Goal: Transaction & Acquisition: Obtain resource

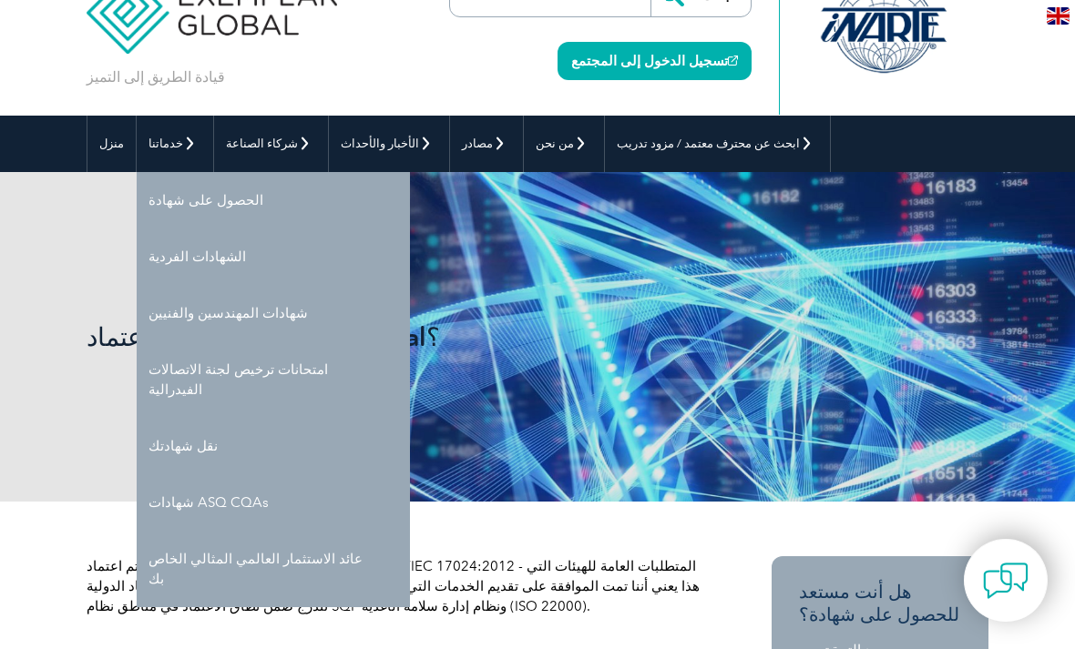
scroll to position [53, 0]
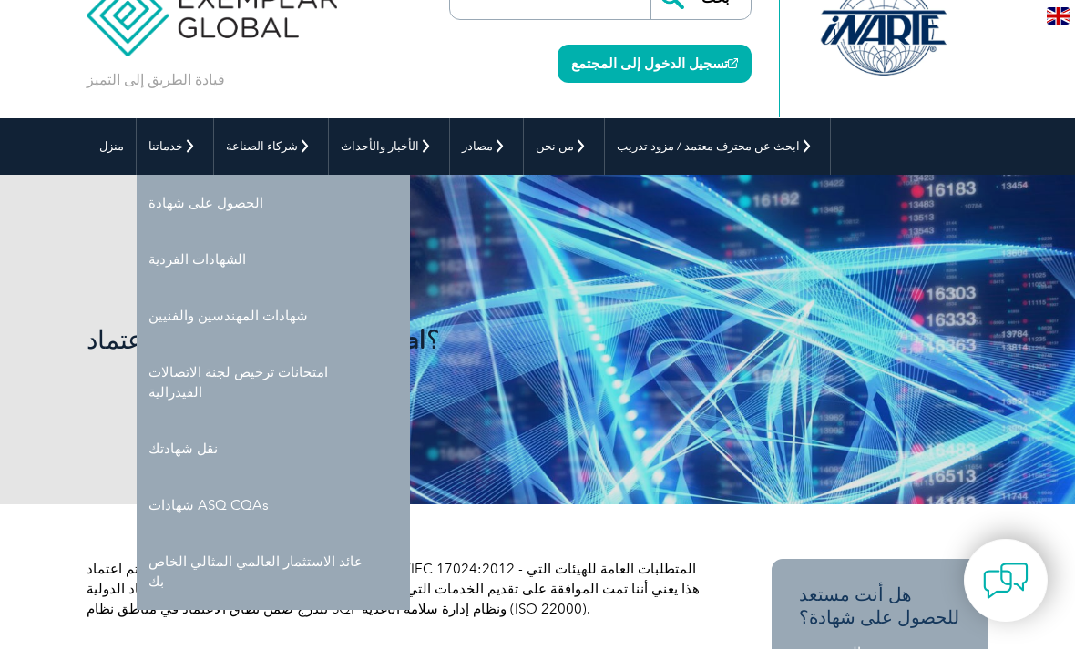
click at [210, 205] on link "الحصول على شهادة" at bounding box center [273, 203] width 273 height 56
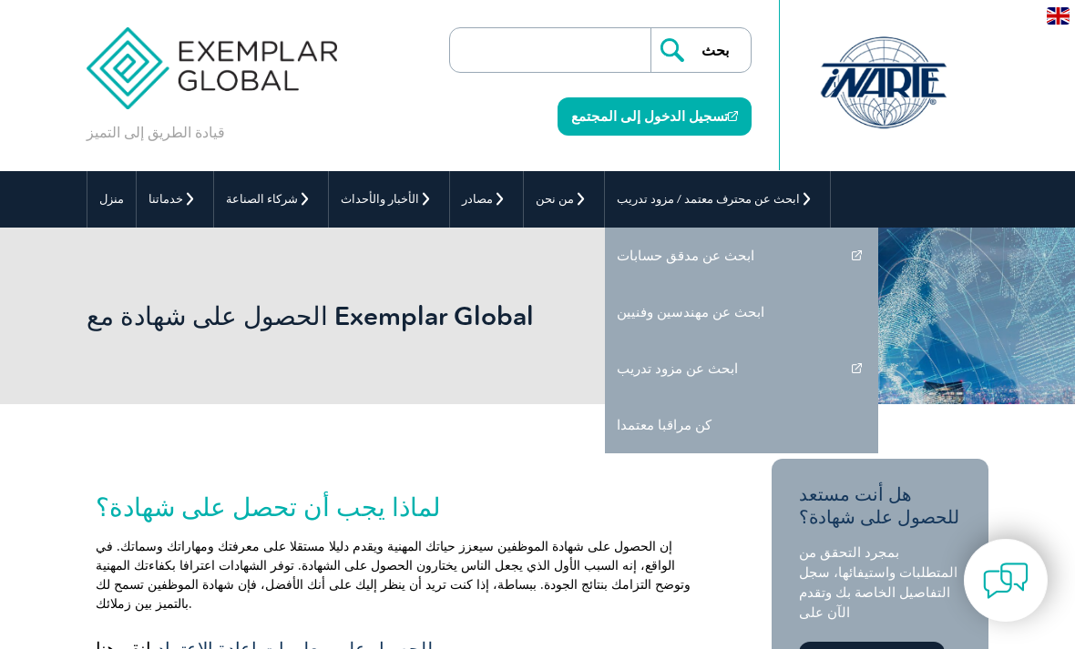
click at [642, 508] on h2 "لماذا يجب أن تحصل على شهادة؟" at bounding box center [402, 507] width 613 height 29
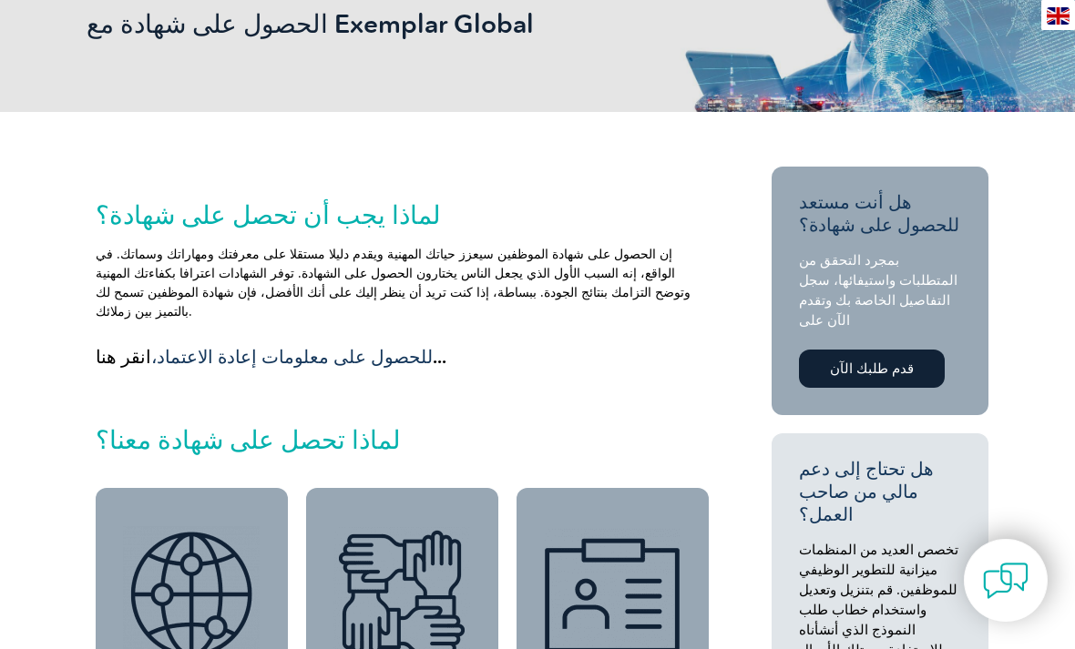
scroll to position [305, 0]
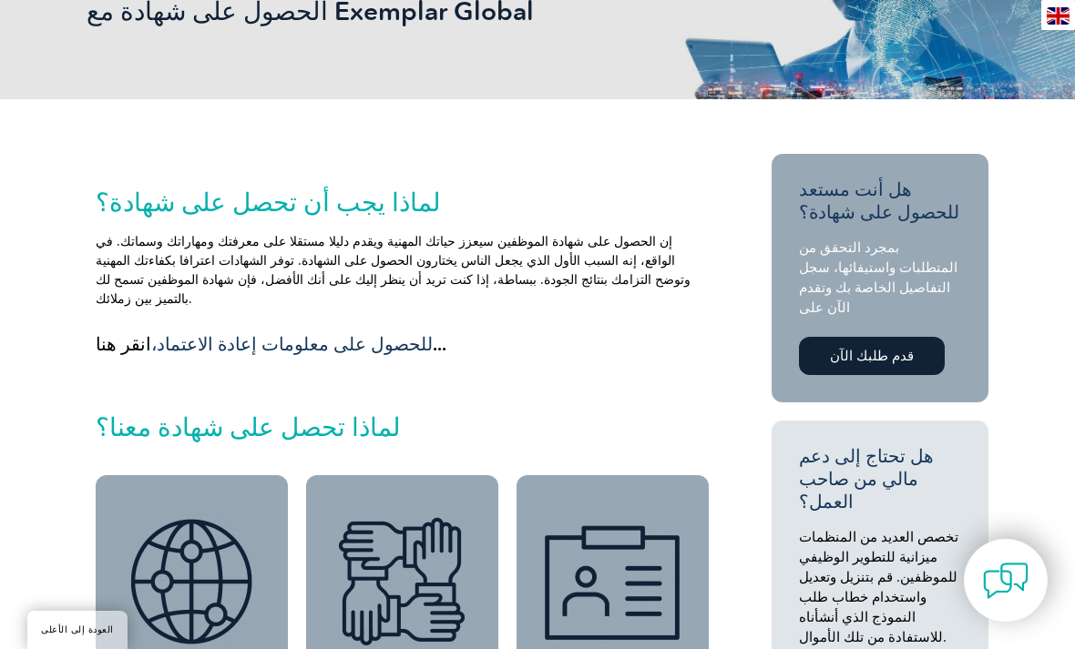
click at [891, 350] on link "قدم طلبك الآن" at bounding box center [872, 356] width 146 height 38
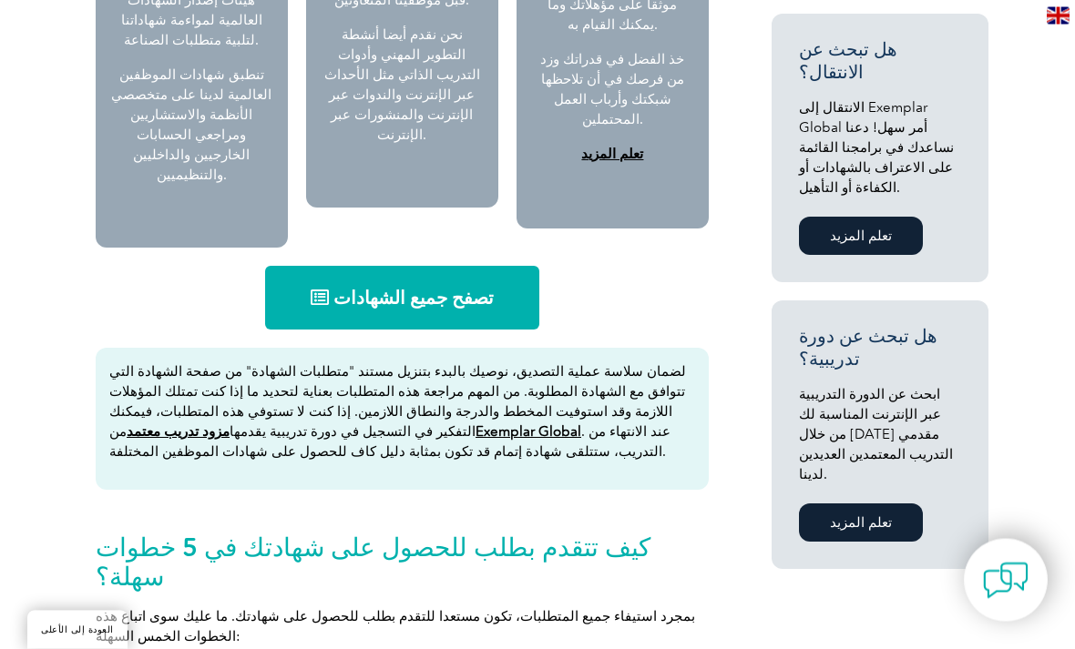
scroll to position [1042, 0]
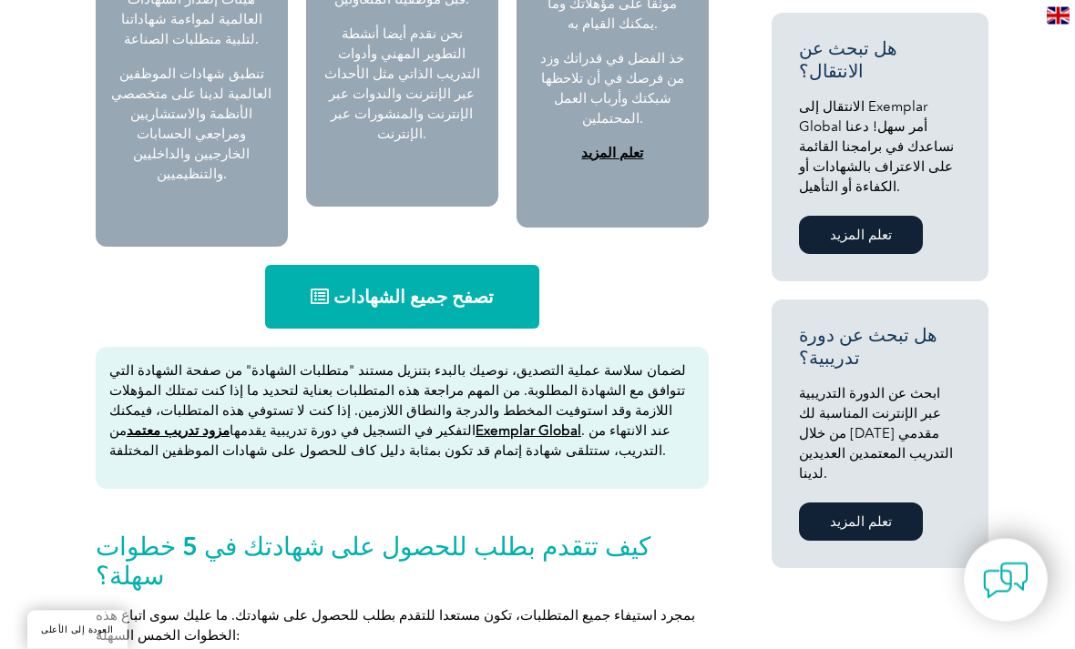
click at [862, 504] on link "تعلم المزيد" at bounding box center [861, 523] width 124 height 38
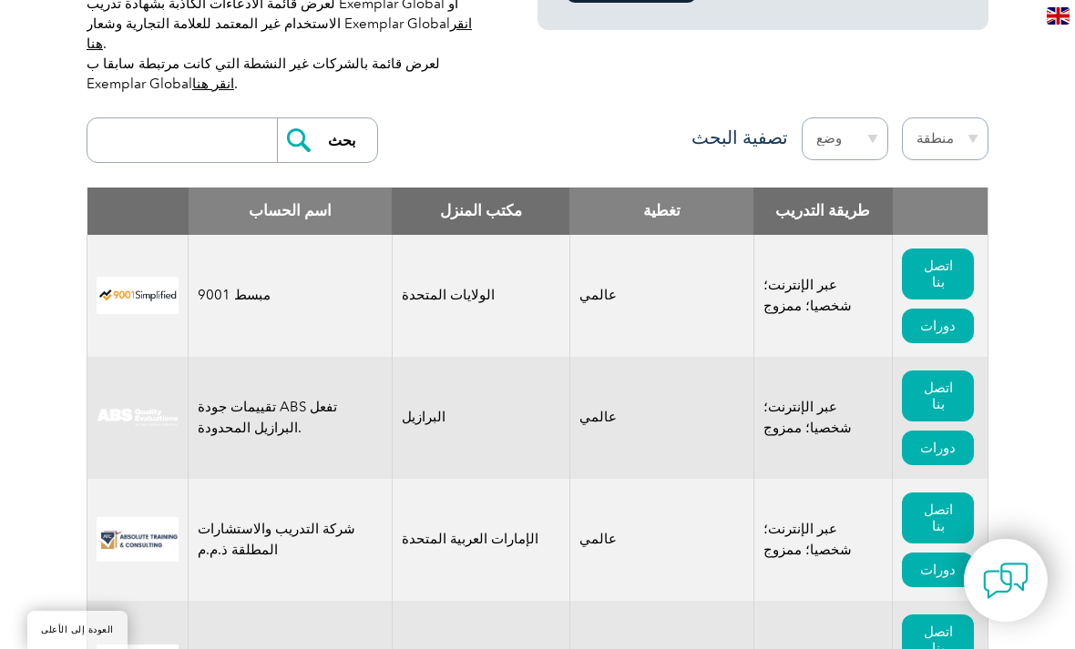
scroll to position [636, 0]
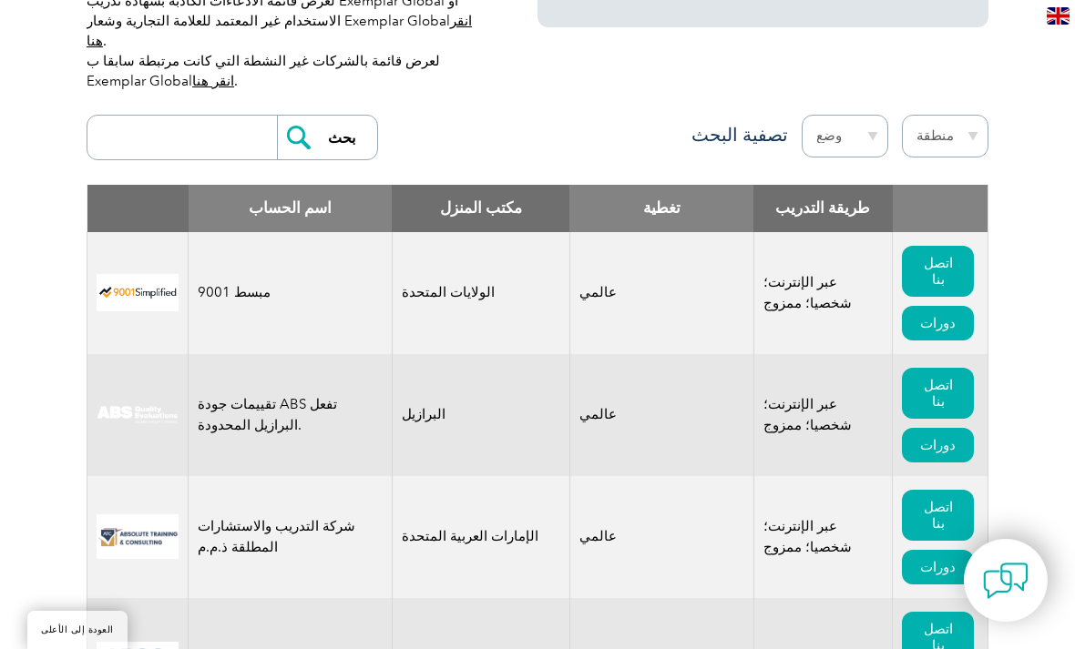
click at [907, 550] on link "دورات" at bounding box center [938, 567] width 72 height 35
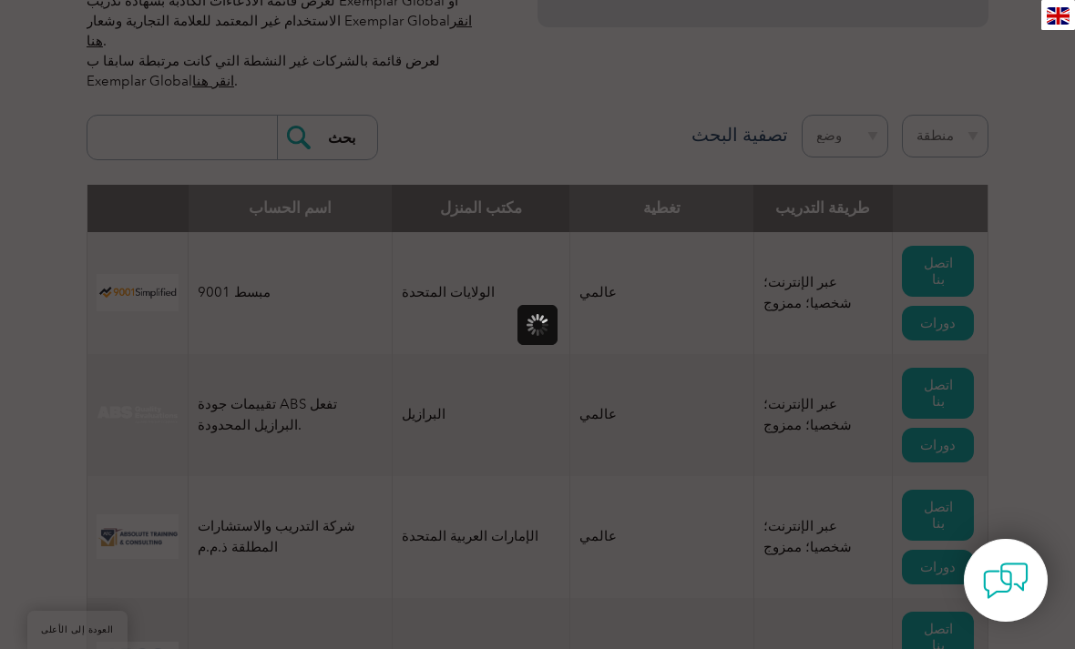
scroll to position [0, 0]
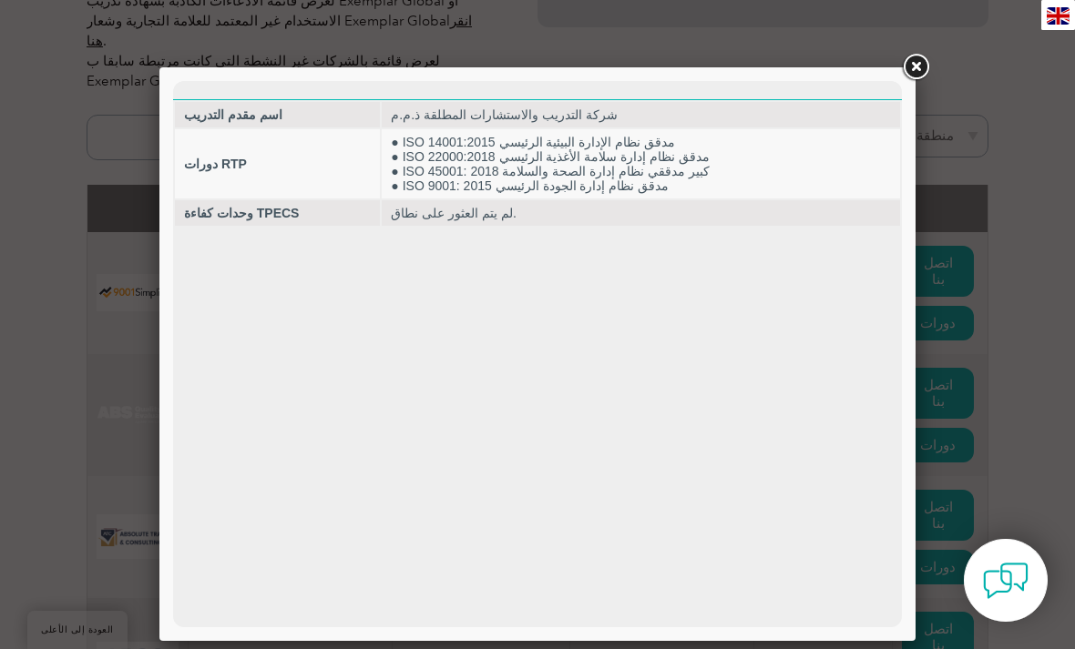
click at [908, 65] on link at bounding box center [915, 67] width 33 height 33
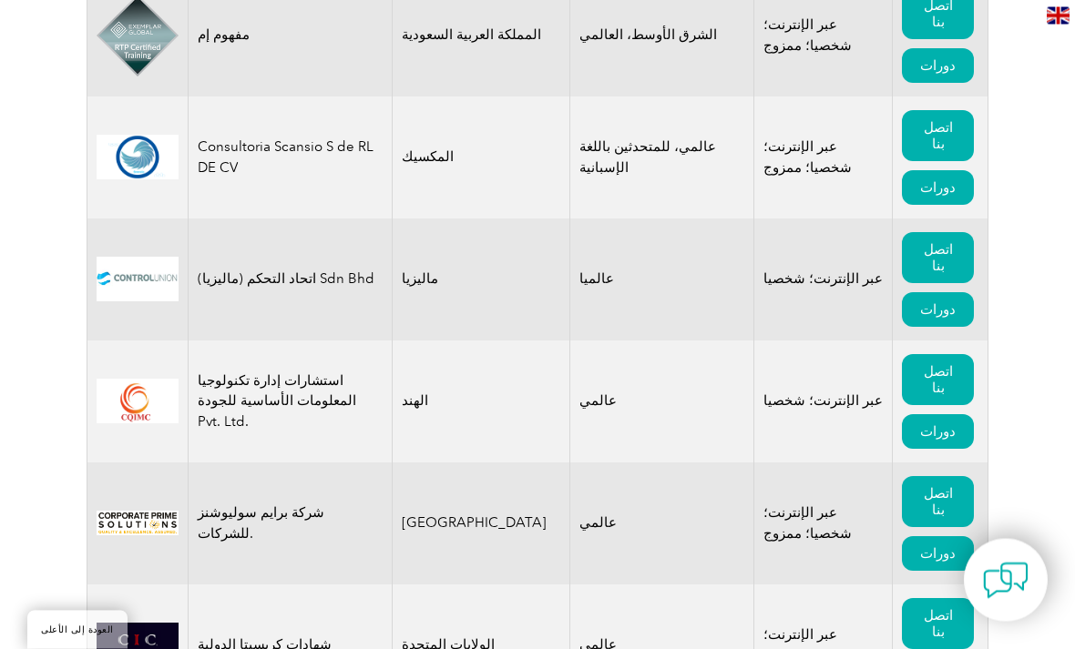
scroll to position [7699, 0]
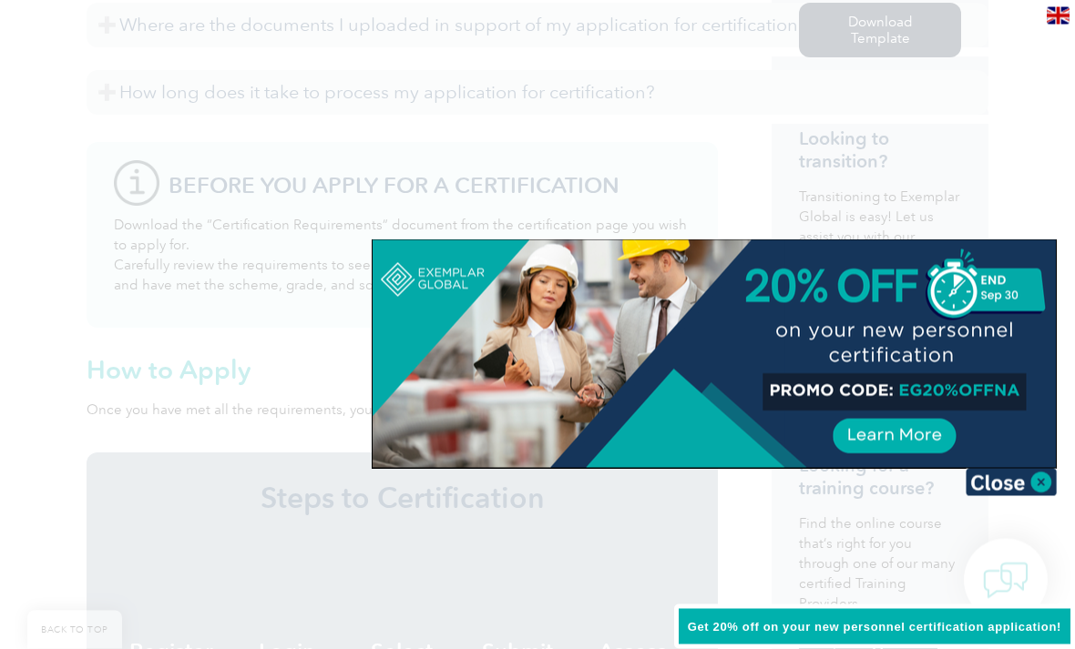
scroll to position [1176, 0]
click at [1035, 487] on img at bounding box center [1010, 482] width 91 height 27
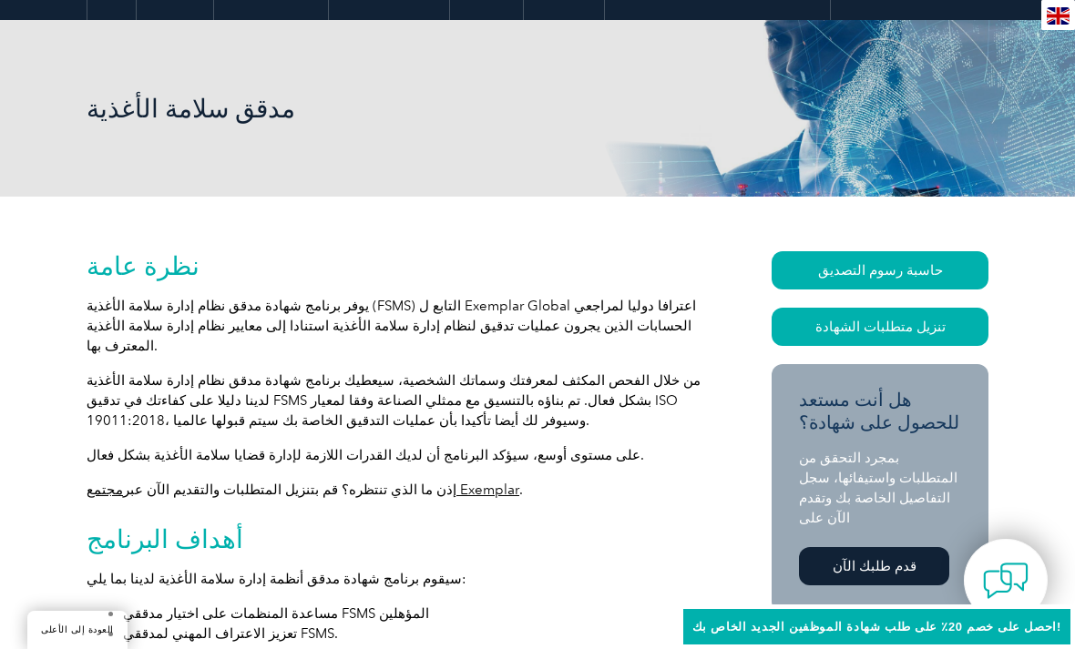
scroll to position [217, 0]
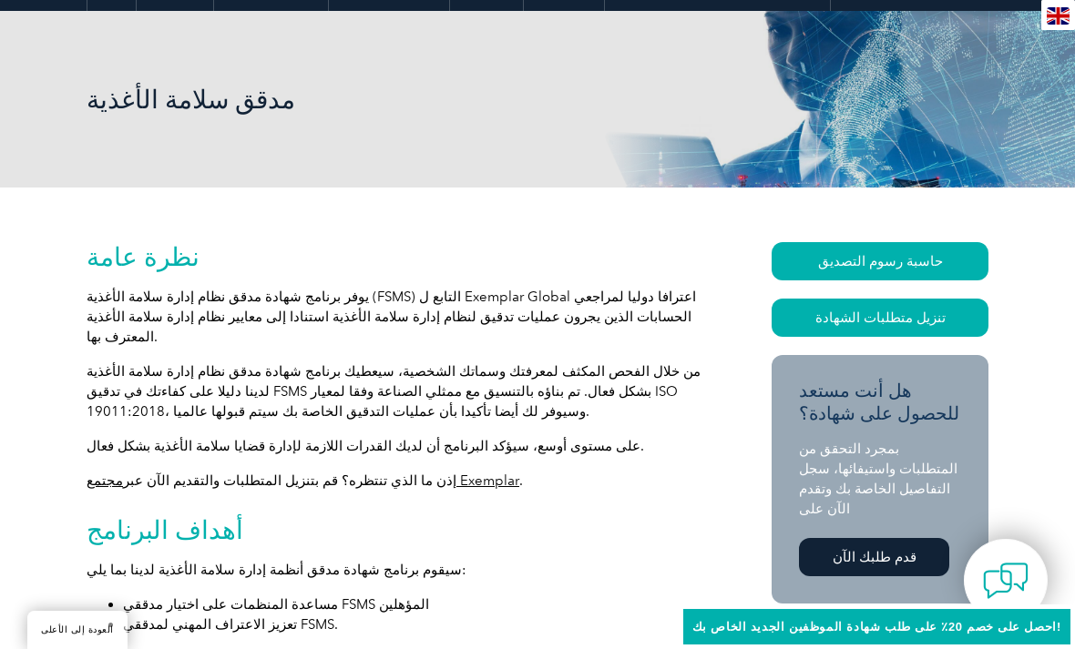
click at [950, 318] on link "تنزيل متطلبات الشهادة" at bounding box center [879, 318] width 217 height 38
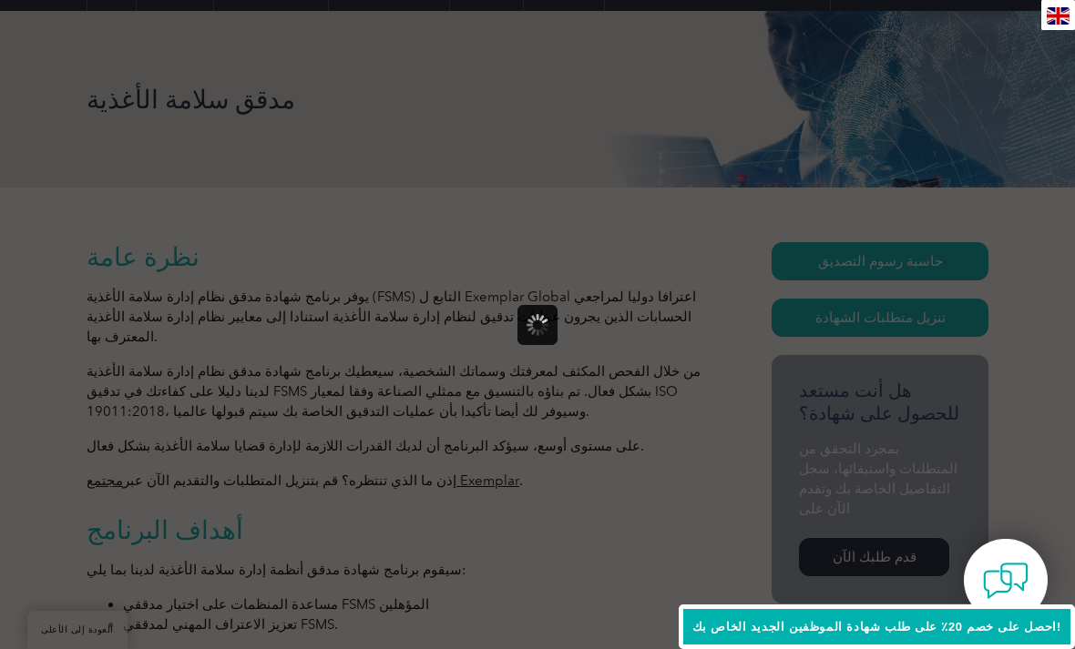
scroll to position [0, 0]
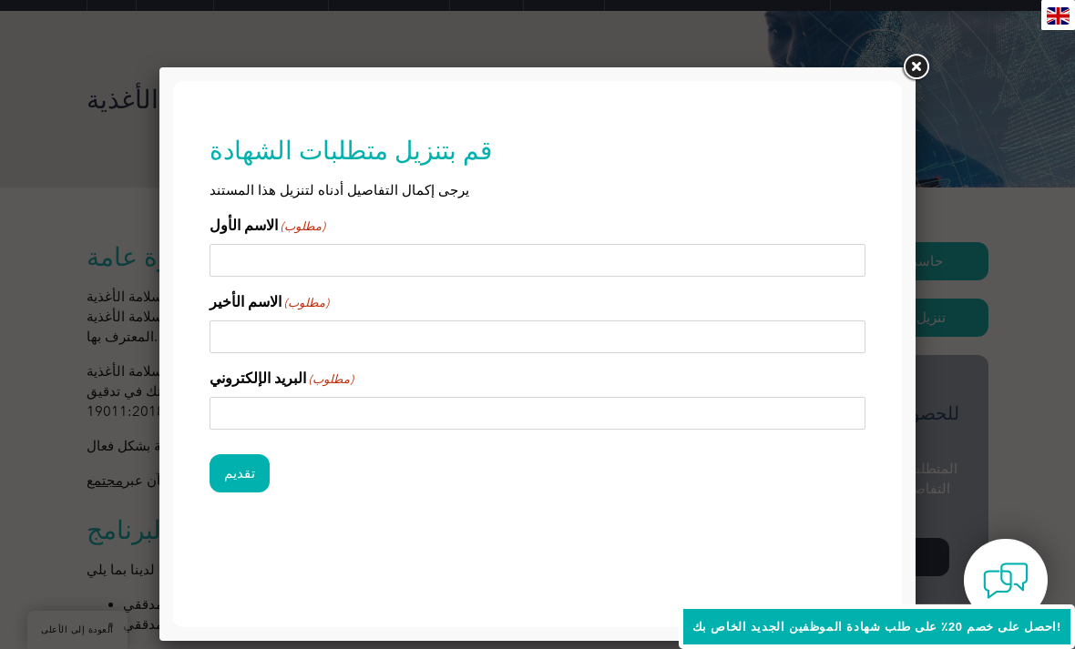
click at [925, 66] on link at bounding box center [915, 67] width 33 height 33
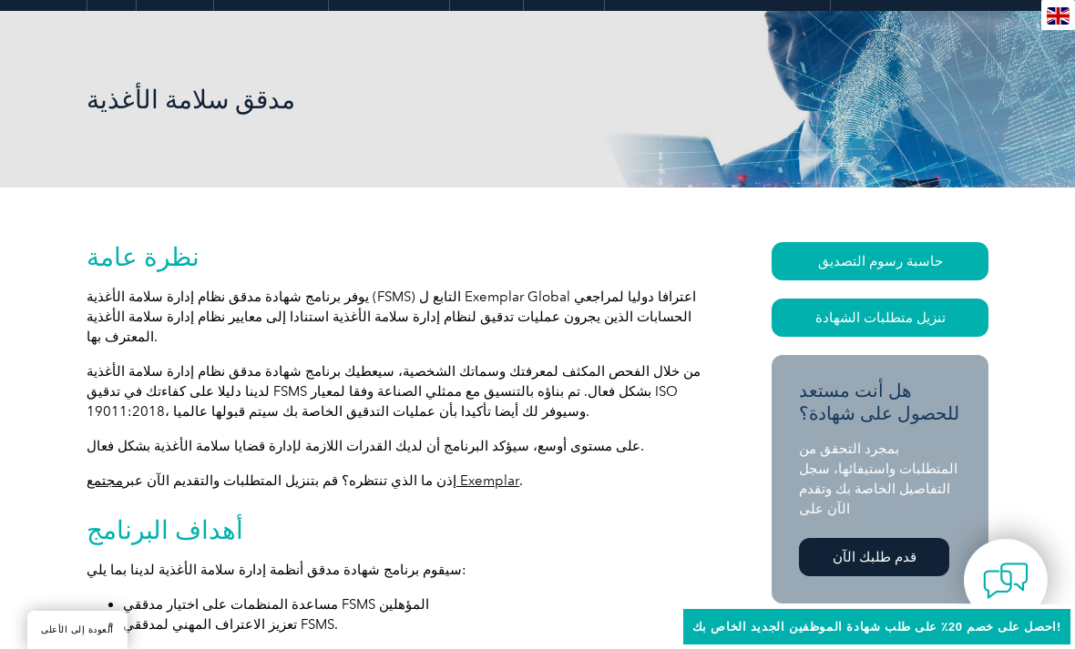
click at [881, 280] on link "حاسبة رسوم التصديق" at bounding box center [879, 261] width 217 height 38
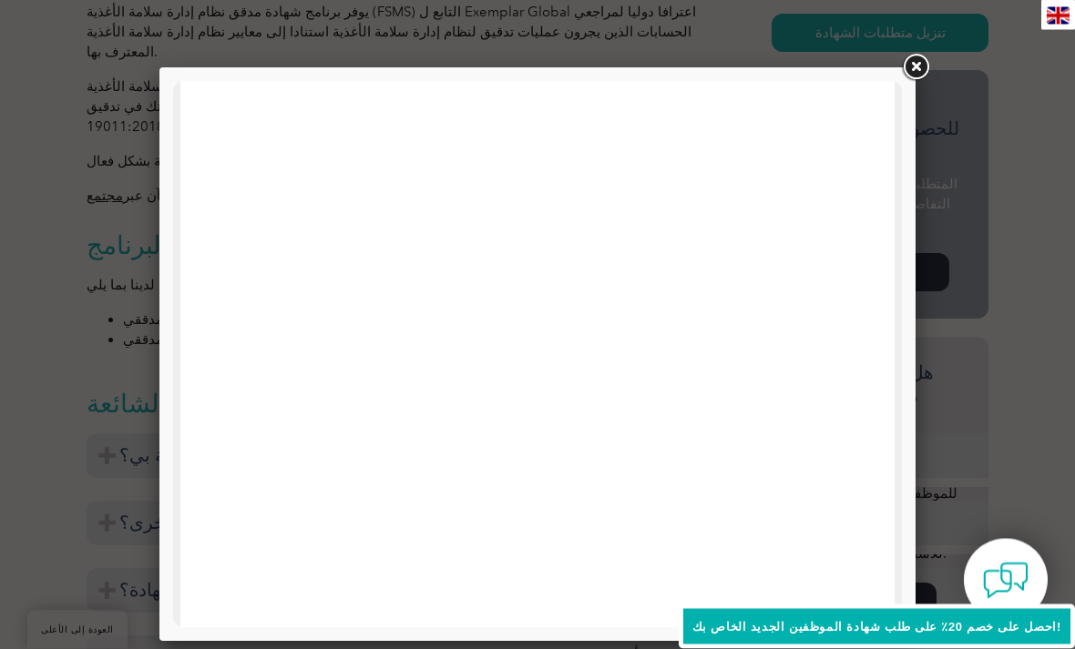
scroll to position [502, 0]
click at [917, 71] on link at bounding box center [915, 67] width 33 height 33
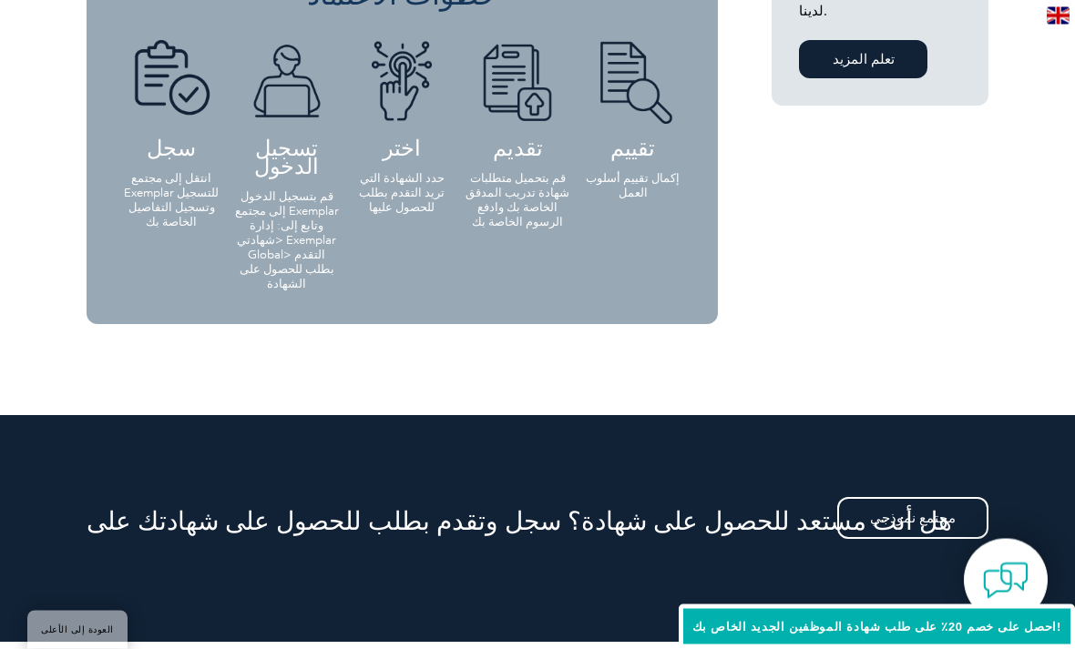
scroll to position [1621, 0]
